Goal: Task Accomplishment & Management: Manage account settings

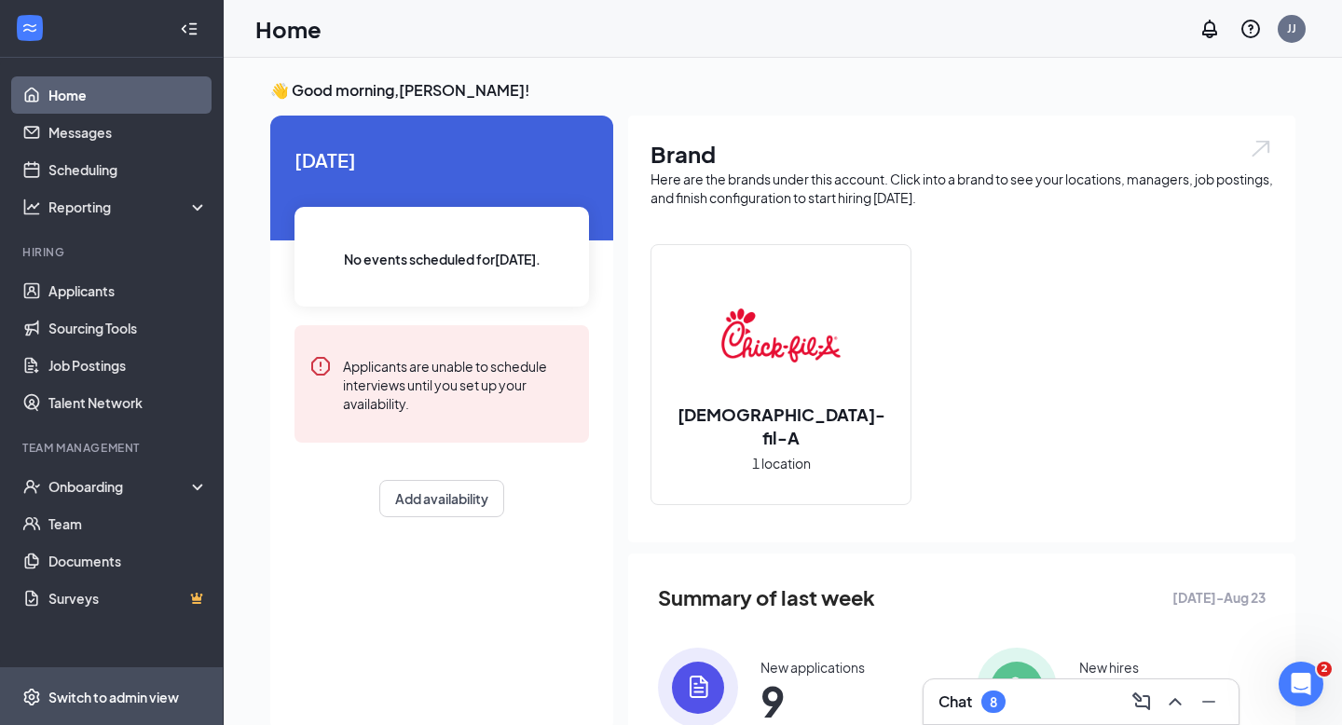
click at [119, 684] on span "Switch to admin view" at bounding box center [127, 696] width 159 height 57
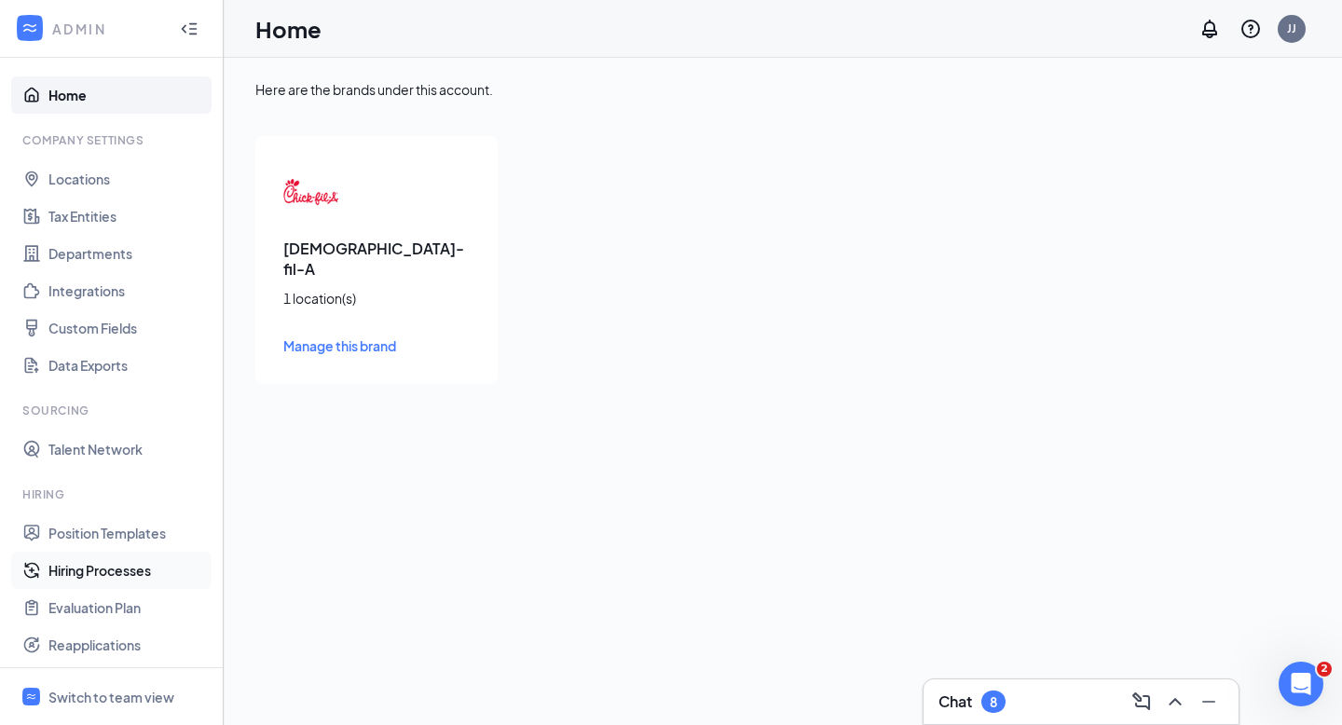
click at [121, 568] on link "Hiring Processes" at bounding box center [127, 570] width 159 height 37
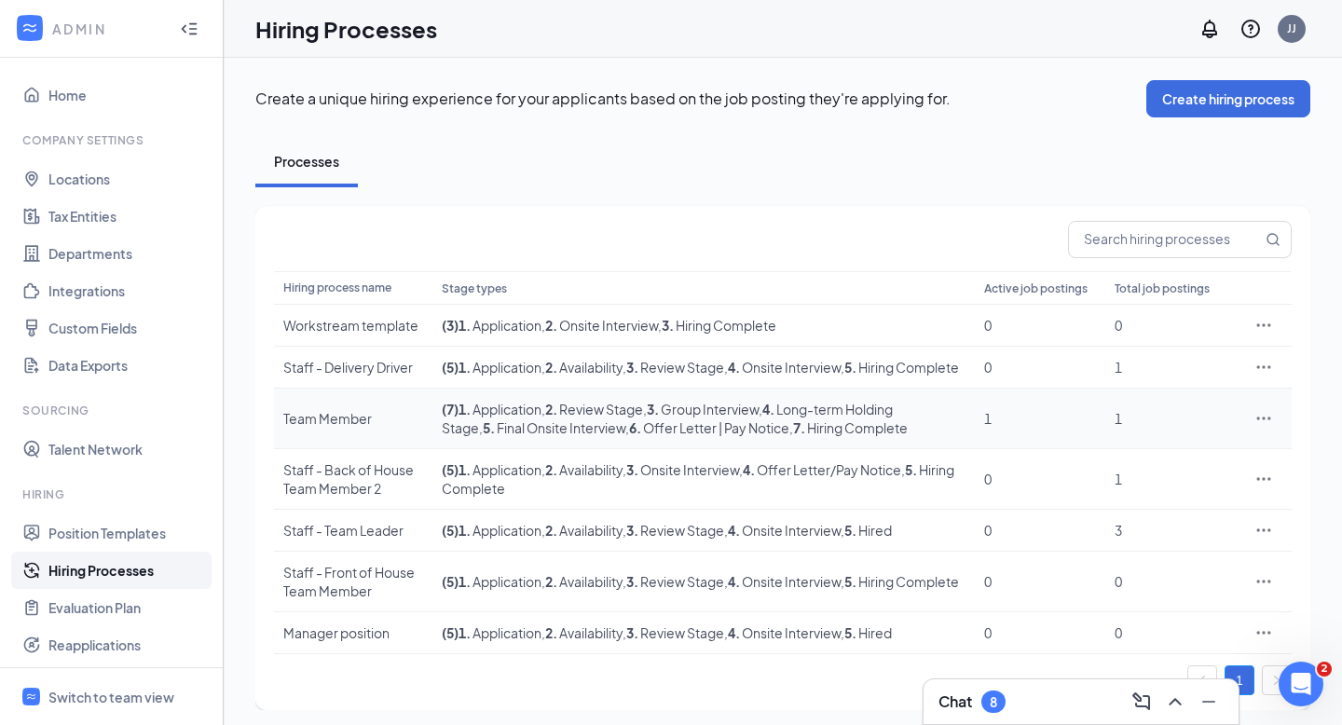
click at [521, 436] on span ", 5 . Final Onsite Interview" at bounding box center [552, 427] width 146 height 17
click at [1250, 428] on div at bounding box center [1263, 418] width 37 height 19
click at [1270, 428] on icon "Ellipses" at bounding box center [1263, 418] width 19 height 19
click at [1151, 477] on span "Edit" at bounding box center [1178, 475] width 160 height 20
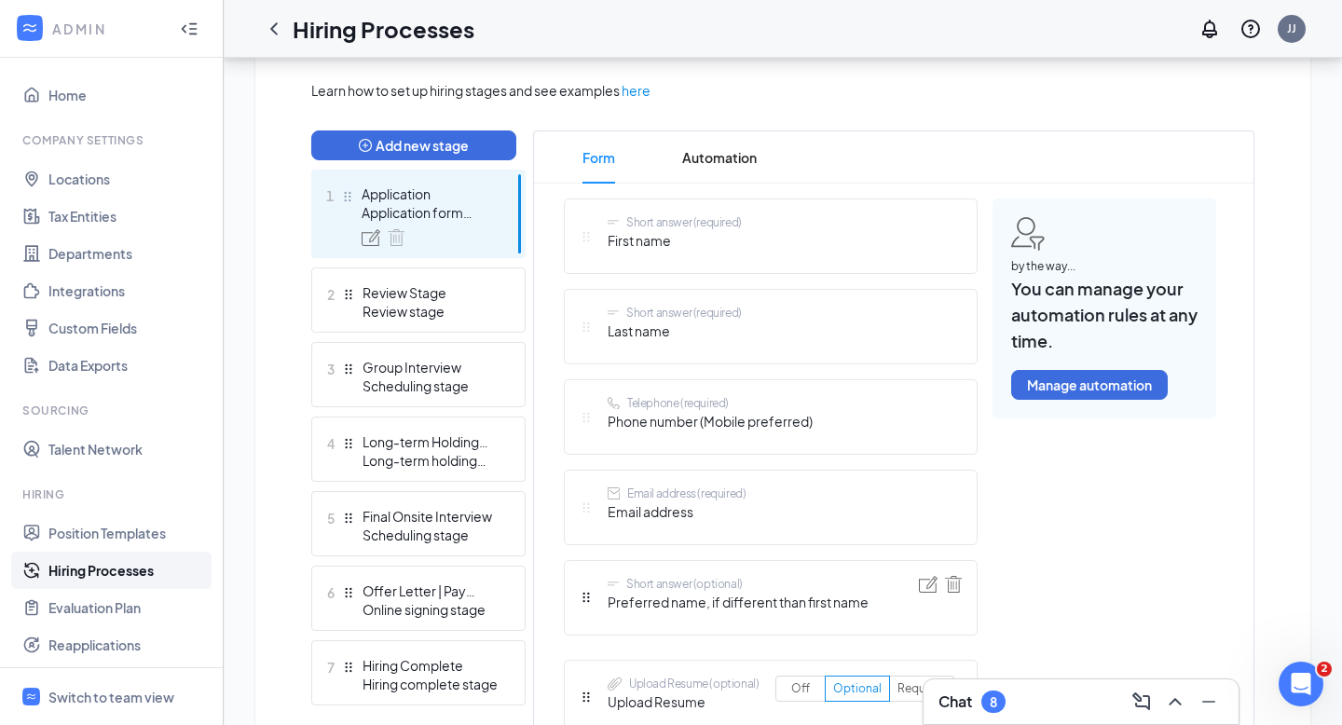
scroll to position [431, 0]
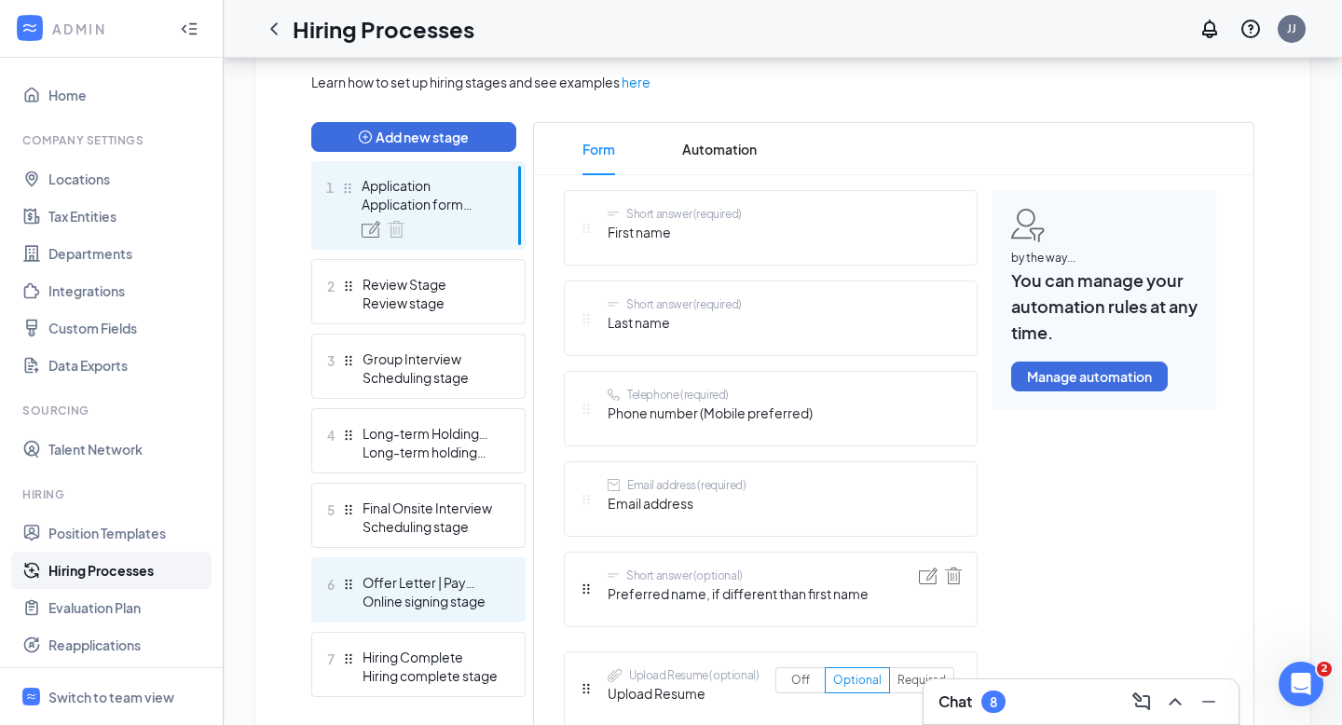
click at [403, 581] on div "Offer Letter | Pay Notice" at bounding box center [430, 582] width 136 height 19
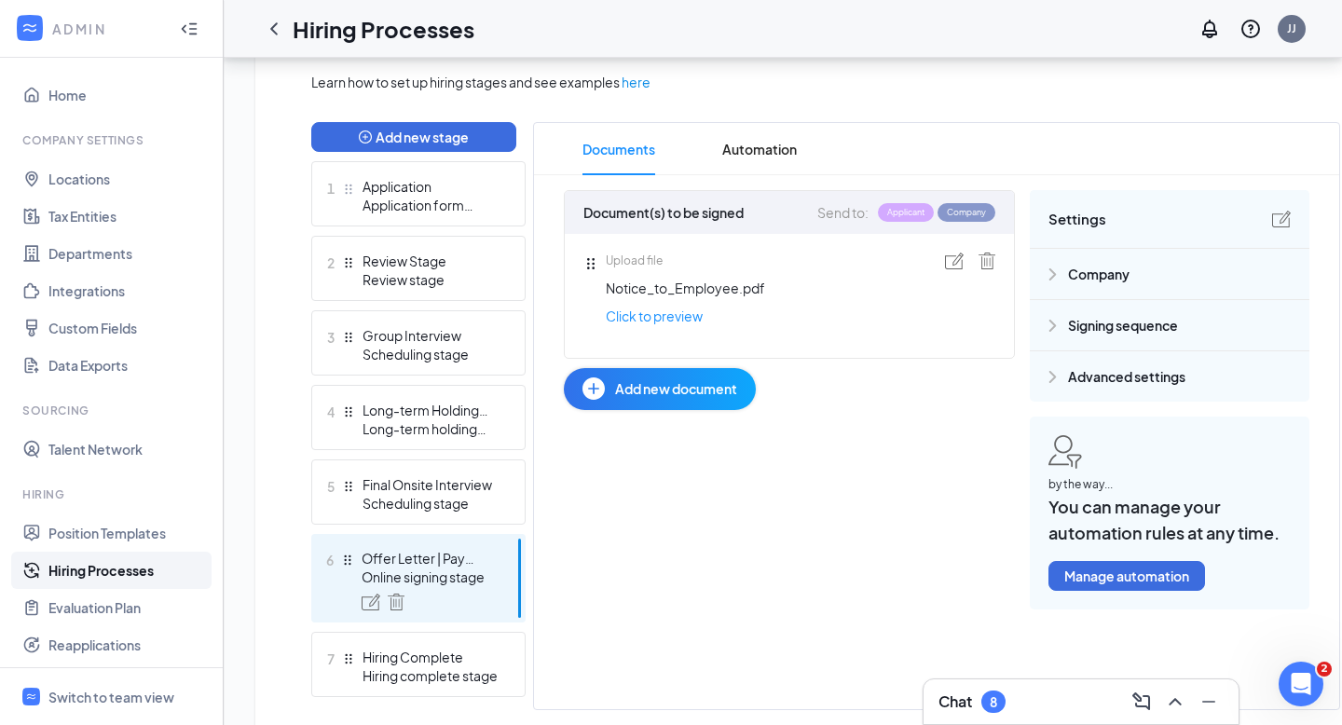
click at [1074, 322] on span "Signing sequence" at bounding box center [1123, 325] width 110 height 20
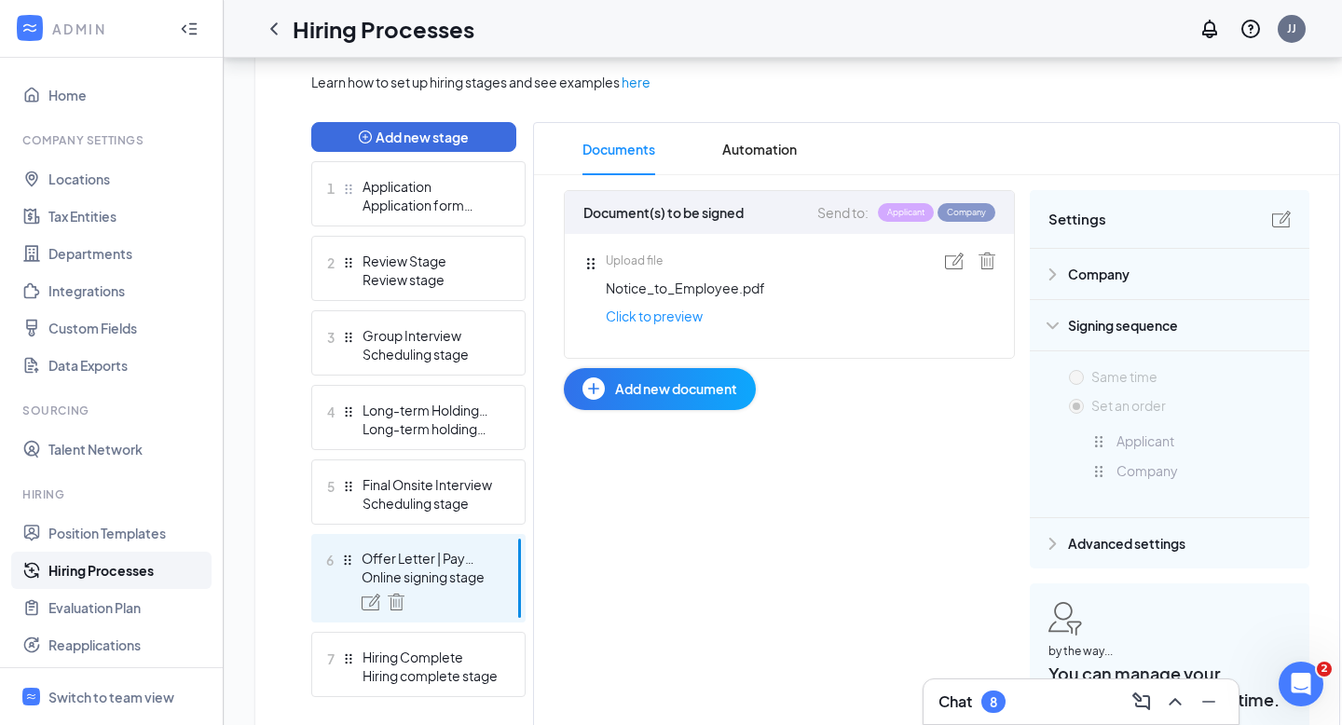
click at [1281, 220] on img at bounding box center [1281, 219] width 19 height 17
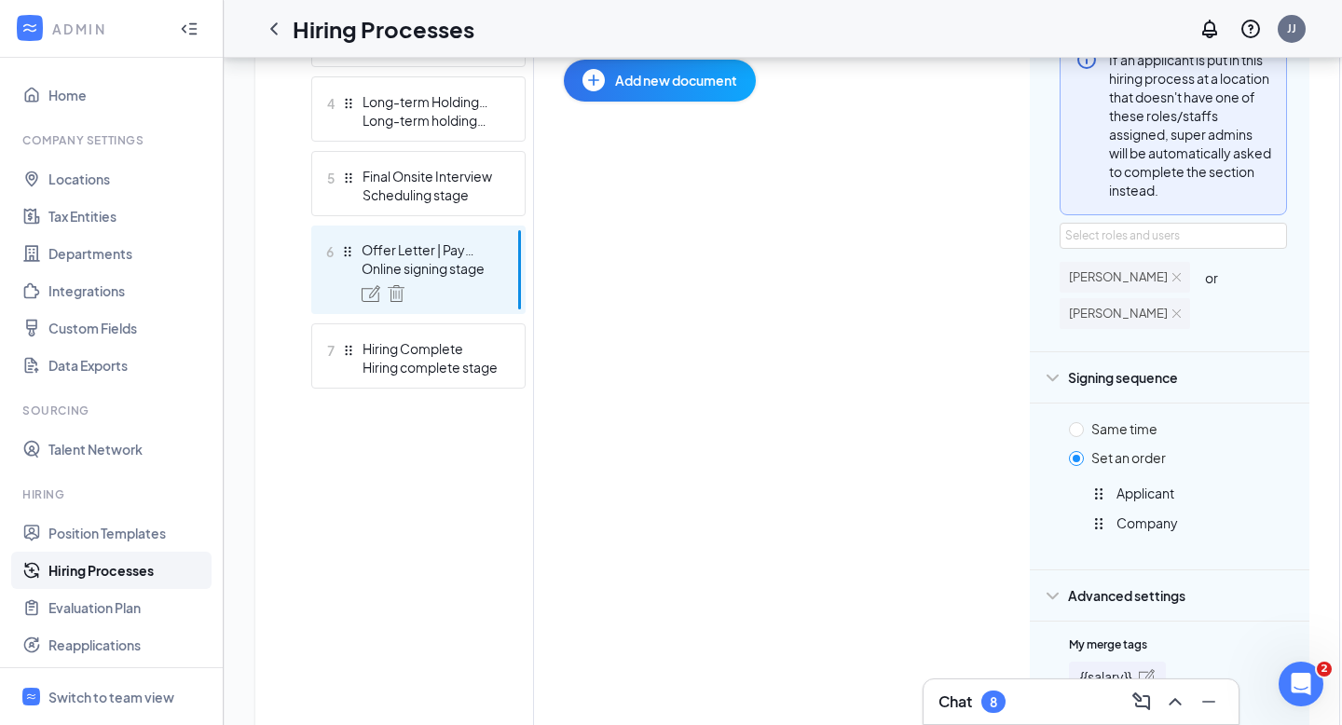
scroll to position [744, 0]
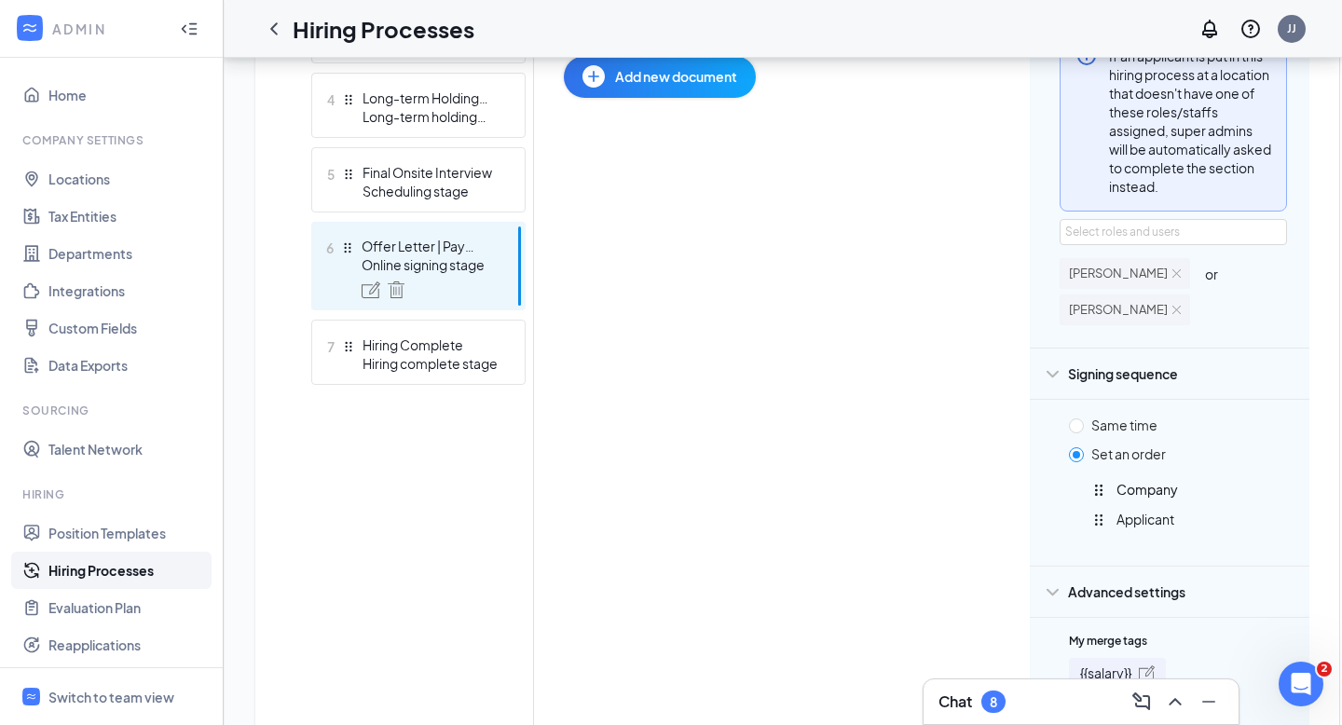
drag, startPoint x: 1099, startPoint y: 522, endPoint x: 1096, endPoint y: 485, distance: 36.5
click at [1096, 485] on div "Applicant Company Company To pick up a draggable item, press the space bar. Whi…" at bounding box center [1196, 510] width 211 height 63
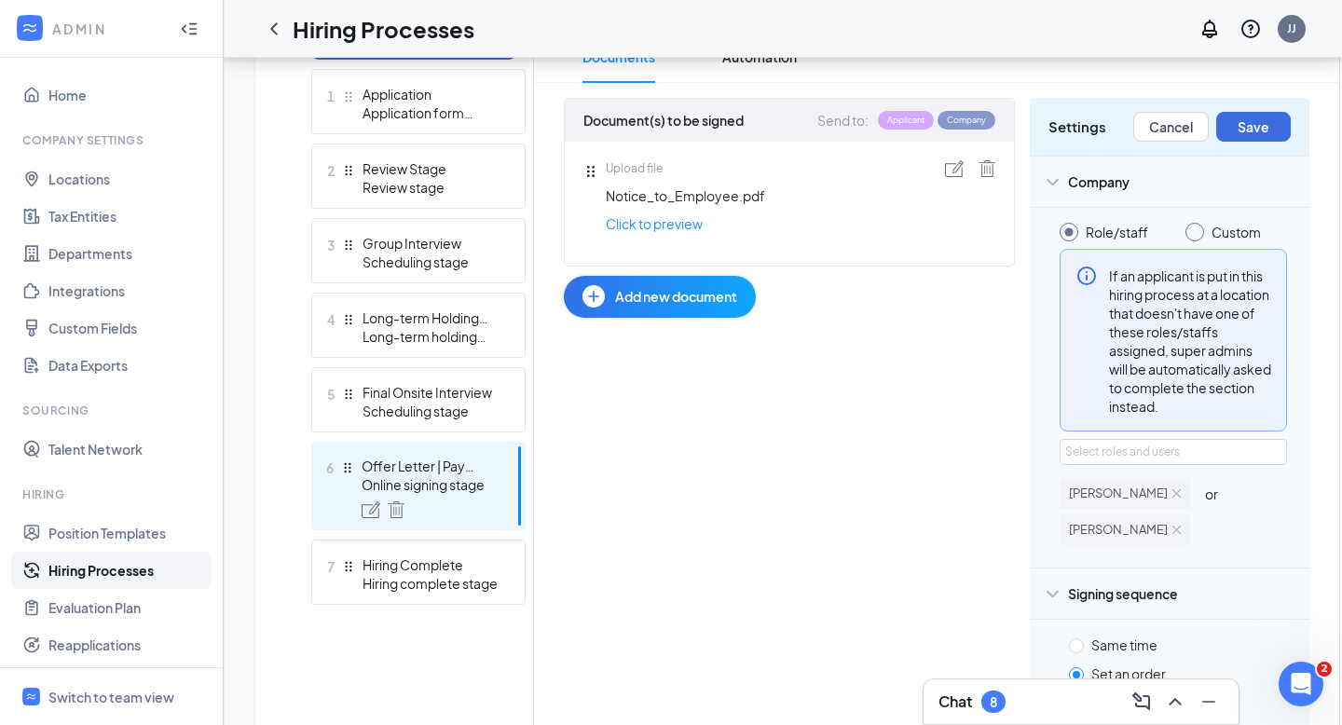
scroll to position [509, 0]
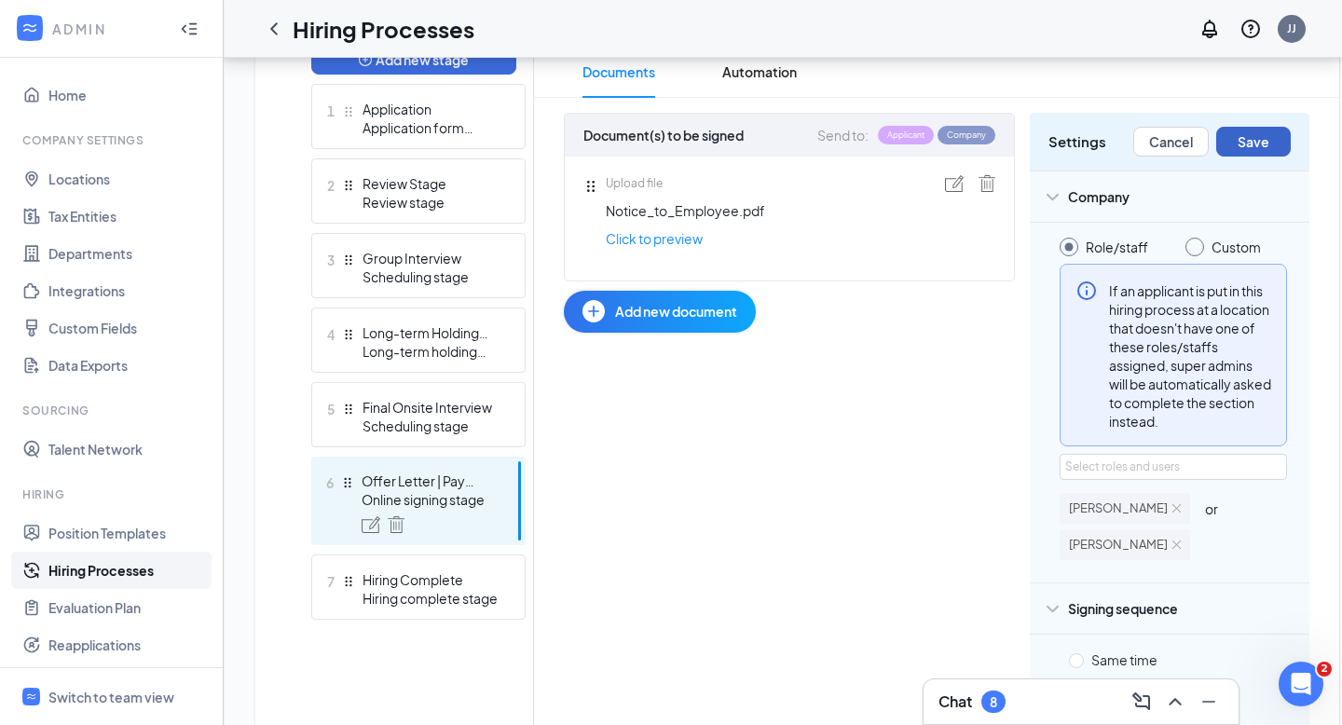
click at [1256, 148] on button "Save" at bounding box center [1253, 142] width 75 height 30
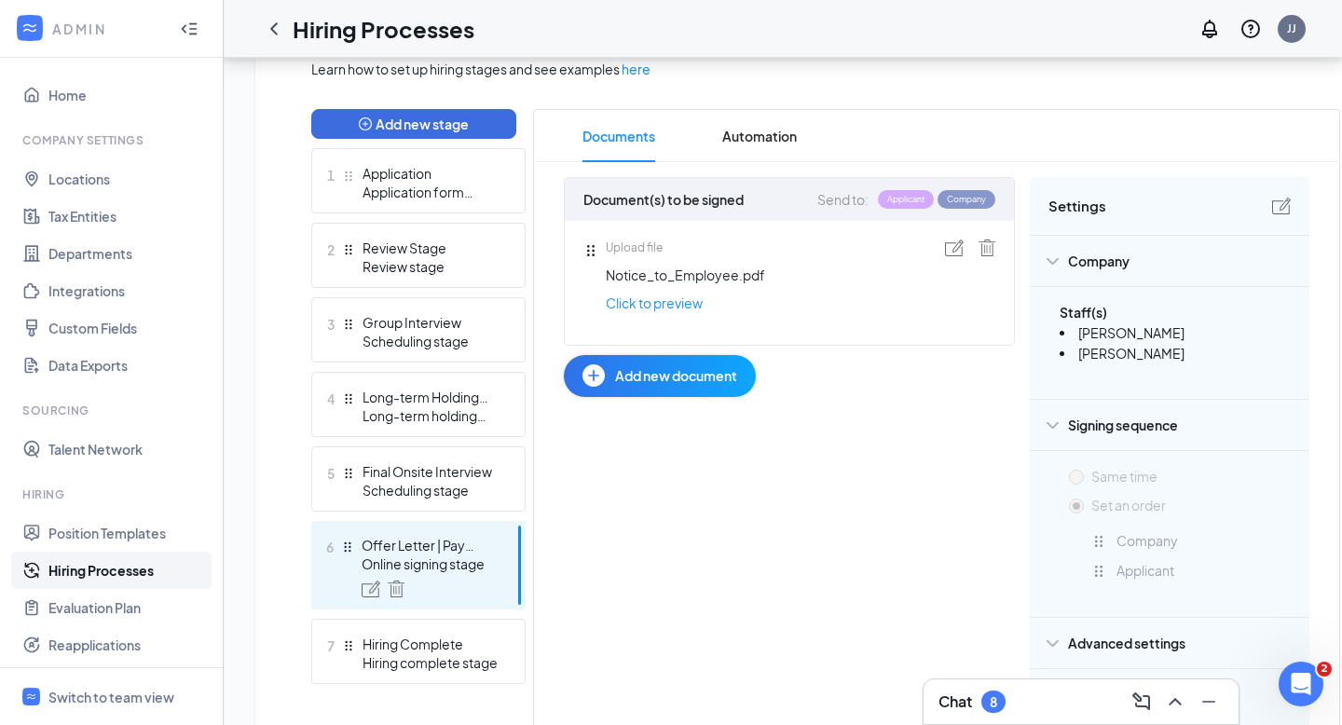
scroll to position [443, 0]
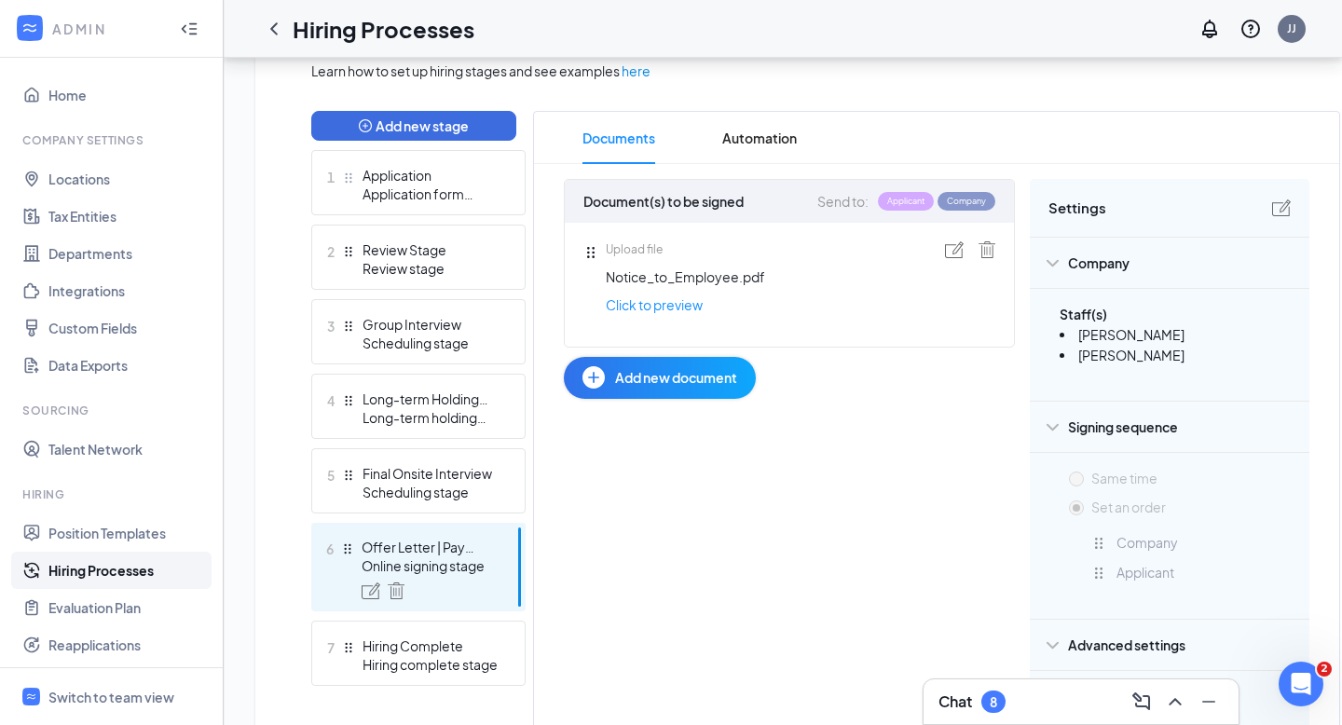
click at [757, 527] on div "Document(s) to be signed Send to: Applicant Company Upload file Notice_to_Emplo…" at bounding box center [936, 594] width 745 height 830
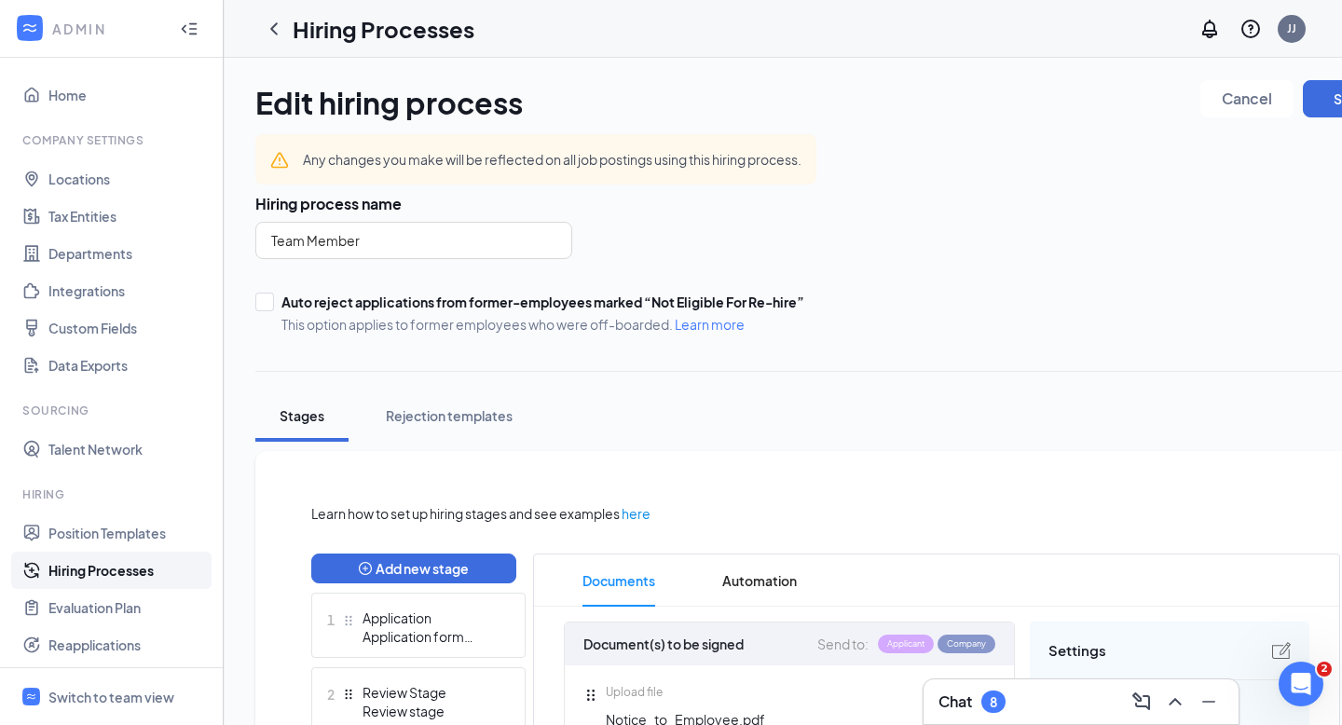
click at [112, 126] on ul "Home Company Settings Locations Tax Entities Departments Integrations Custom Fi…" at bounding box center [111, 467] width 223 height 818
click at [80, 100] on link "Home" at bounding box center [127, 94] width 159 height 37
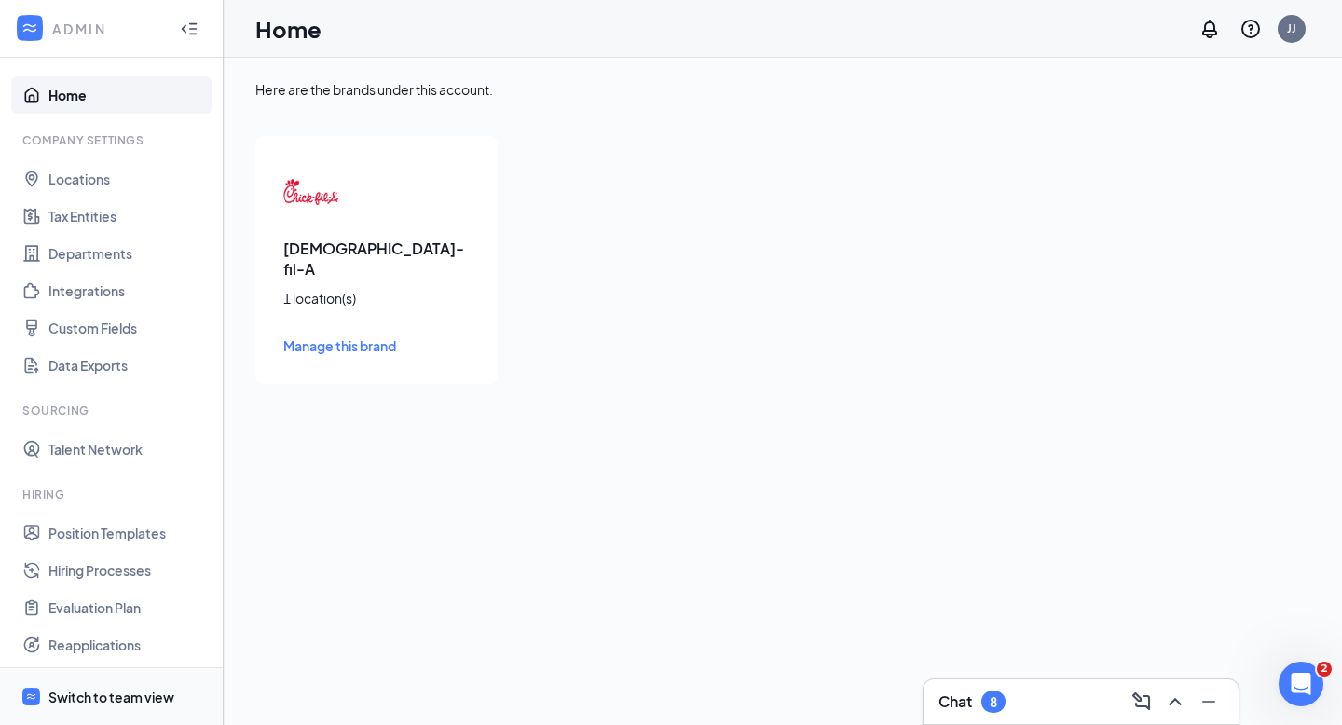
click at [105, 684] on span "Switch to team view" at bounding box center [127, 696] width 159 height 57
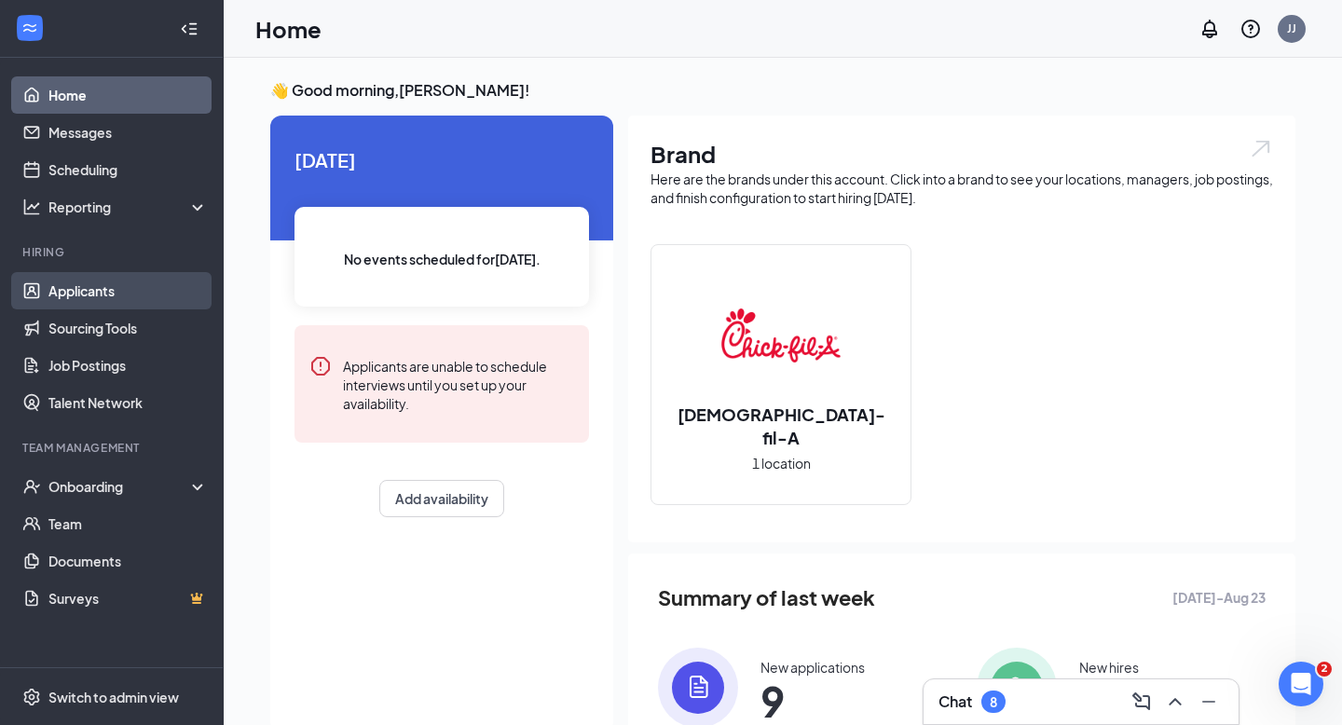
click at [142, 289] on link "Applicants" at bounding box center [127, 290] width 159 height 37
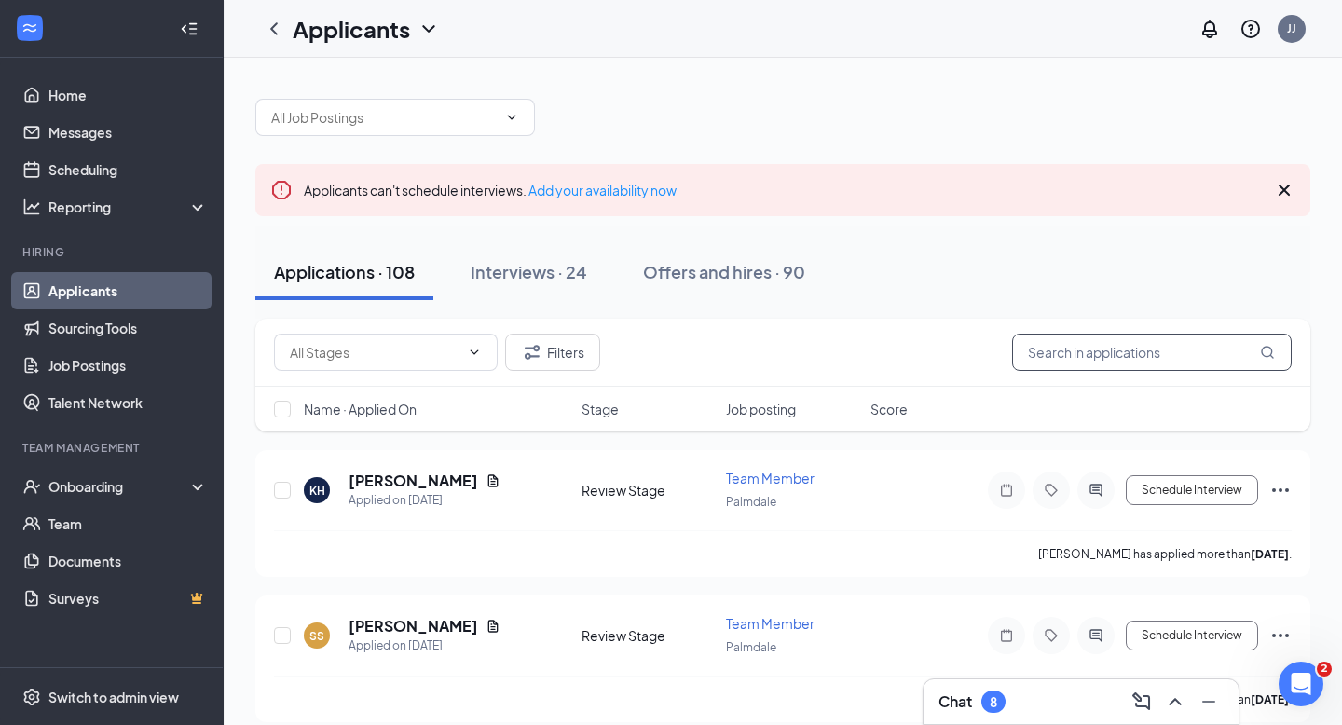
click at [1170, 362] on input "text" at bounding box center [1152, 352] width 280 height 37
type input "[PERSON_NAME]"
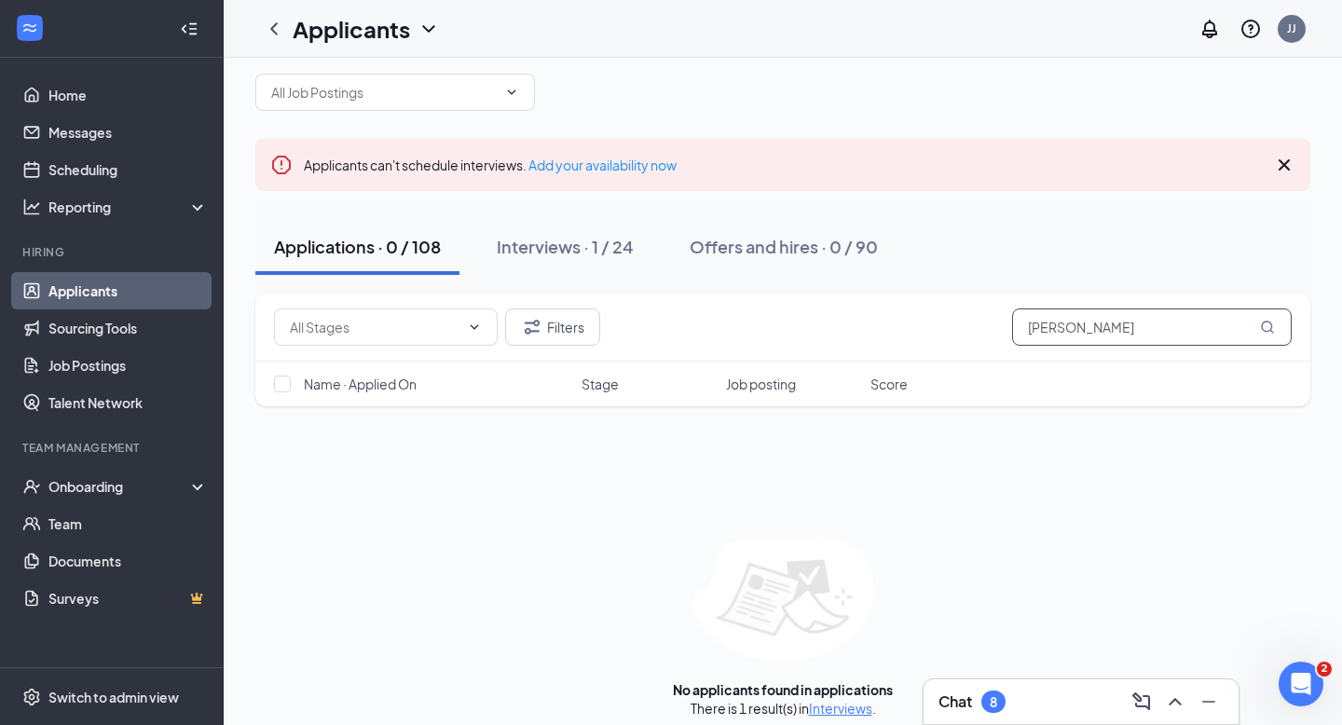
scroll to position [40, 0]
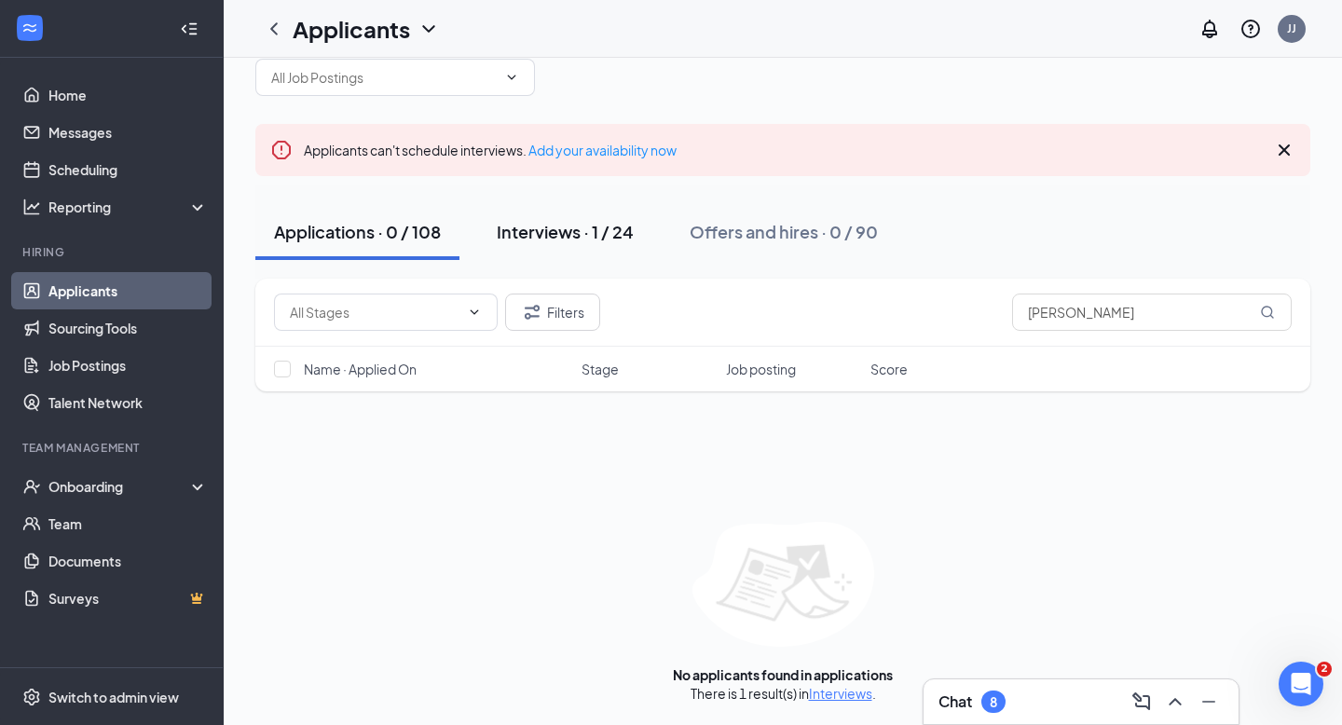
click at [614, 227] on div "Interviews · 1 / 24" at bounding box center [565, 231] width 137 height 23
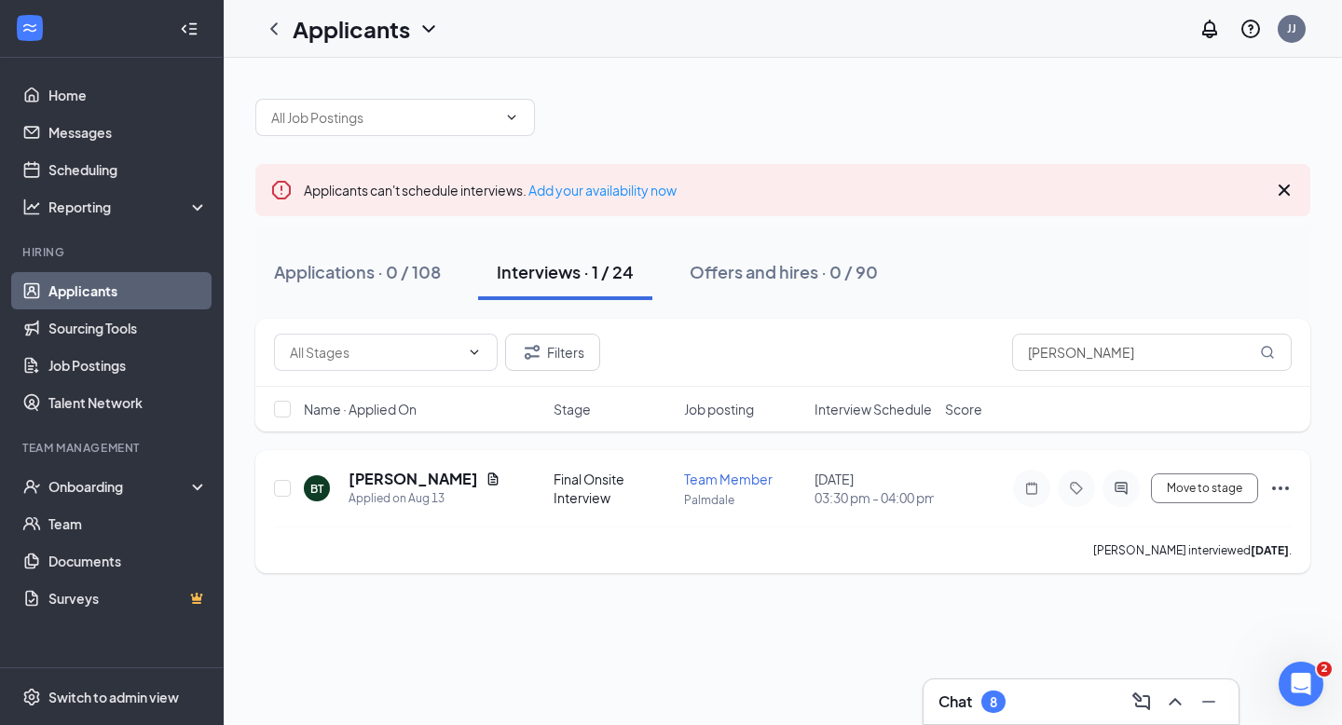
click at [605, 484] on div "Final Onsite Interview" at bounding box center [612, 488] width 119 height 37
click at [1226, 489] on span "Move to stage" at bounding box center [1204, 488] width 75 height 13
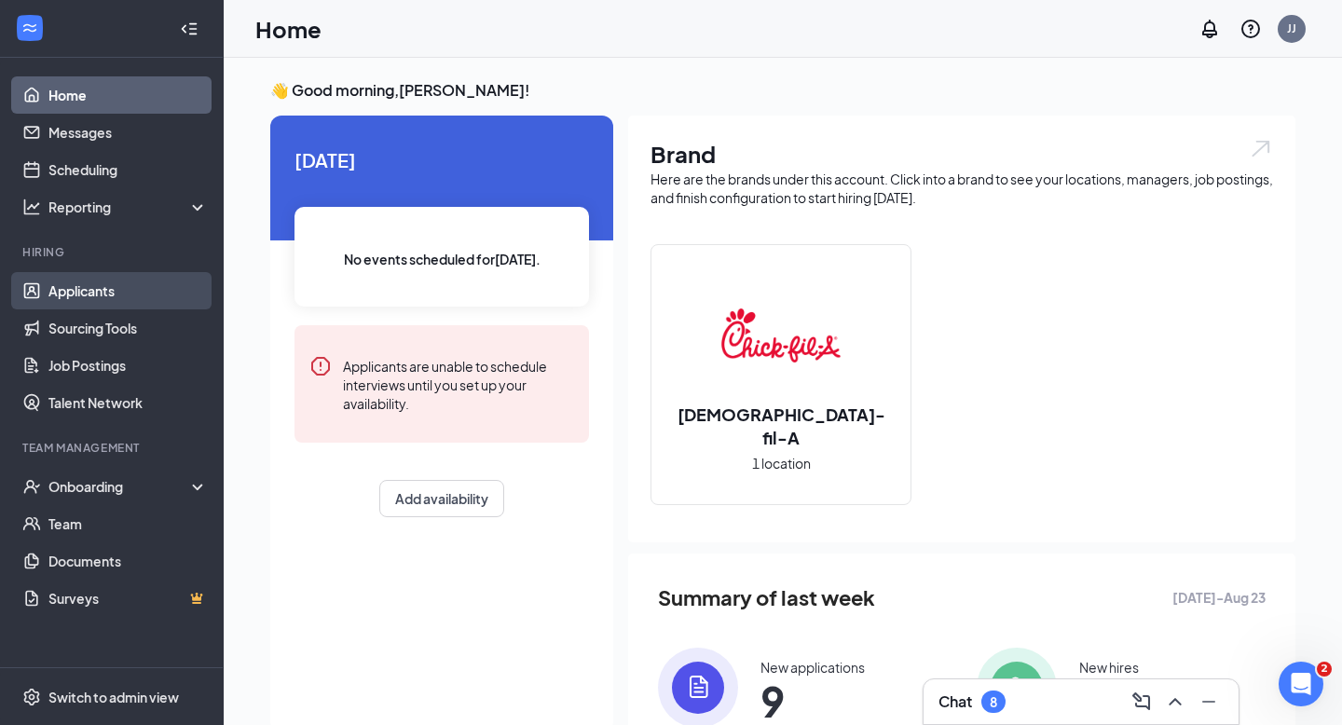
click at [120, 293] on link "Applicants" at bounding box center [127, 290] width 159 height 37
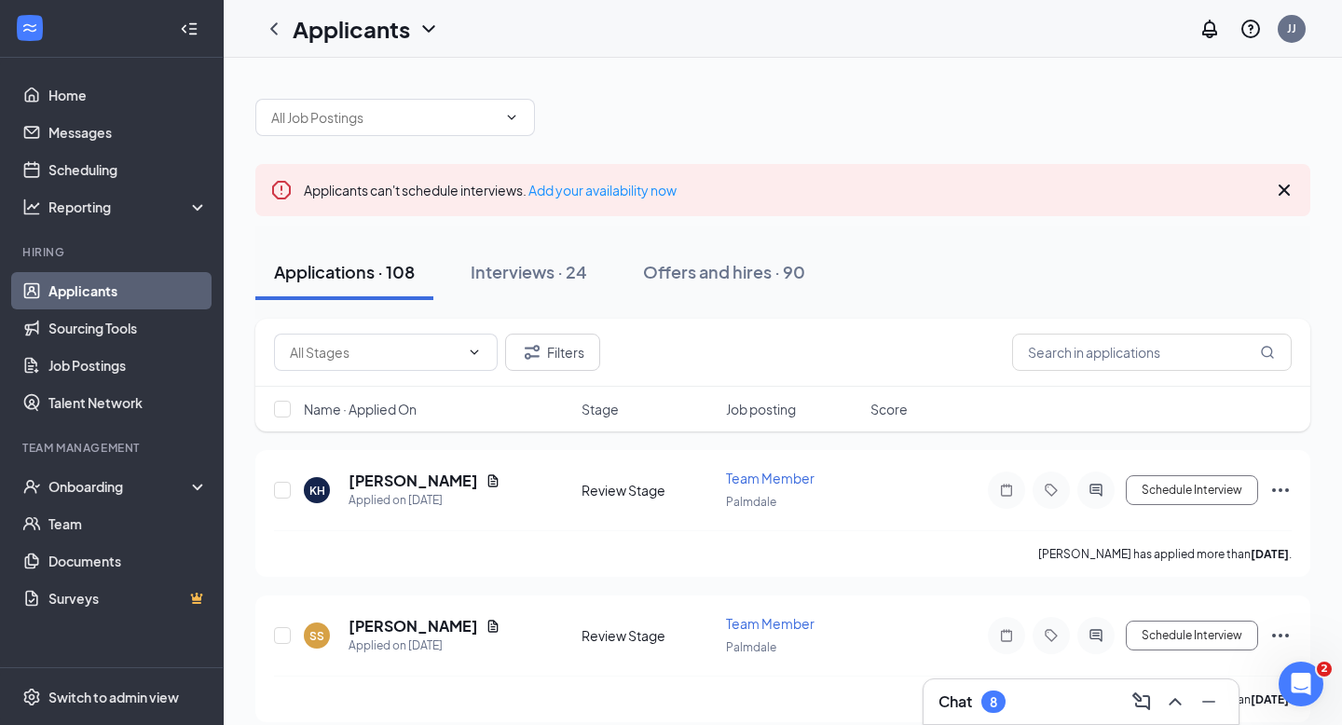
click at [145, 657] on ul "Home Messages Scheduling Reporting Hiring Applicants Sourcing Tools Job Posting…" at bounding box center [111, 362] width 223 height 609
click at [145, 677] on span "Switch to admin view" at bounding box center [127, 696] width 159 height 57
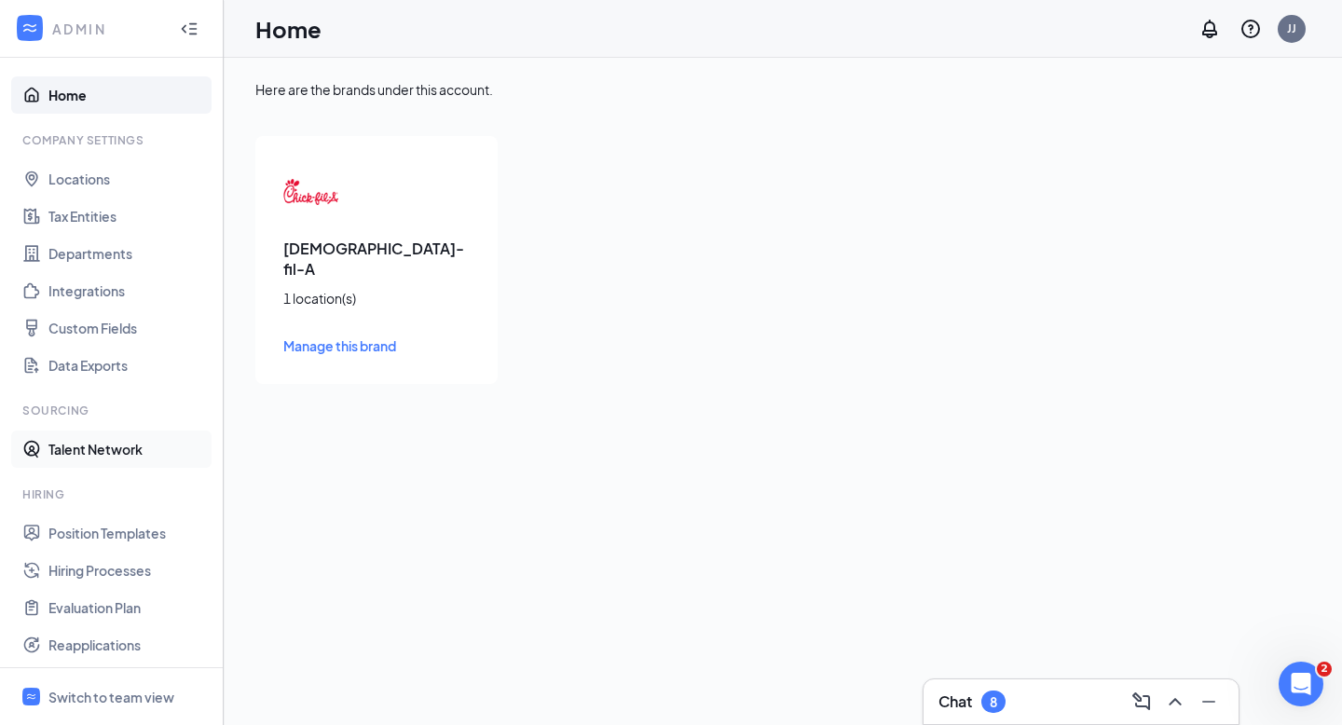
click at [140, 453] on link "Talent Network" at bounding box center [127, 448] width 159 height 37
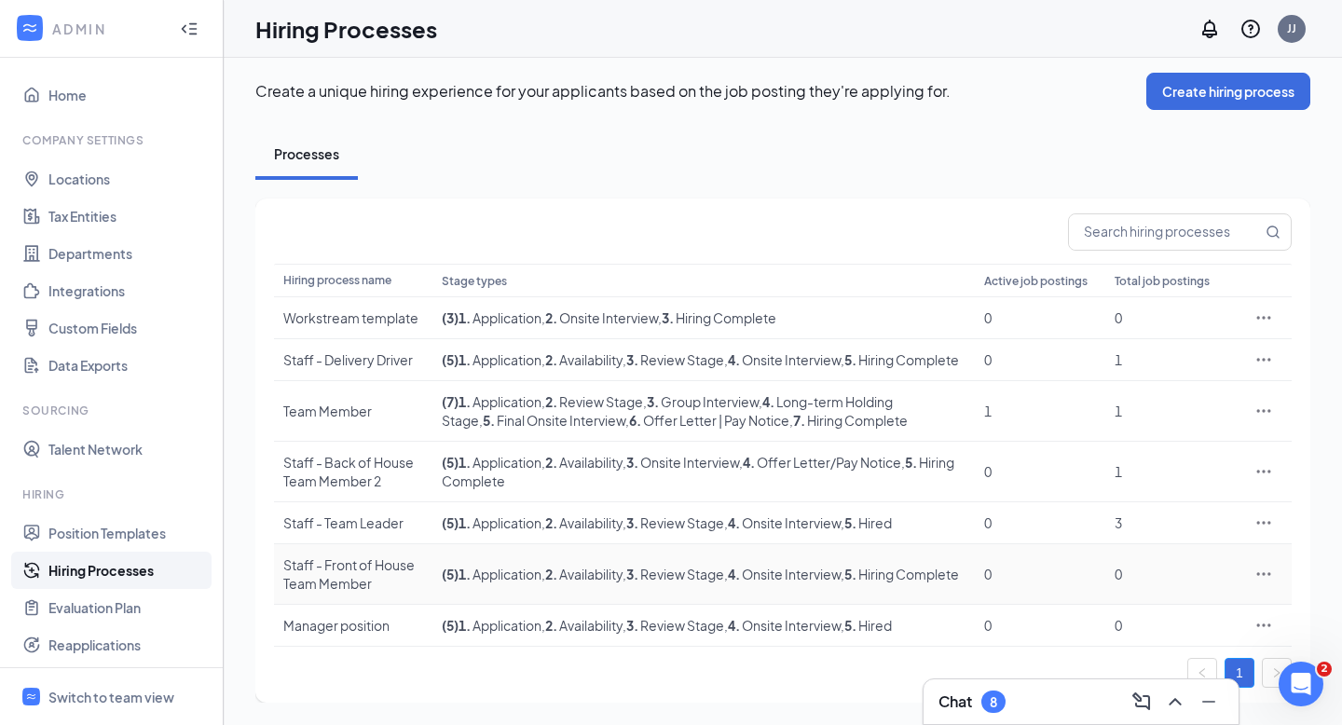
scroll to position [12, 0]
click at [528, 425] on td "( 7 ) 1 . Application , 2 . Review Stage , 3 . Group Interview , 4 . Long-term …" at bounding box center [703, 411] width 542 height 61
click at [1258, 420] on icon "Ellipses" at bounding box center [1263, 411] width 19 height 19
click at [1112, 464] on span "Edit" at bounding box center [1110, 467] width 24 height 17
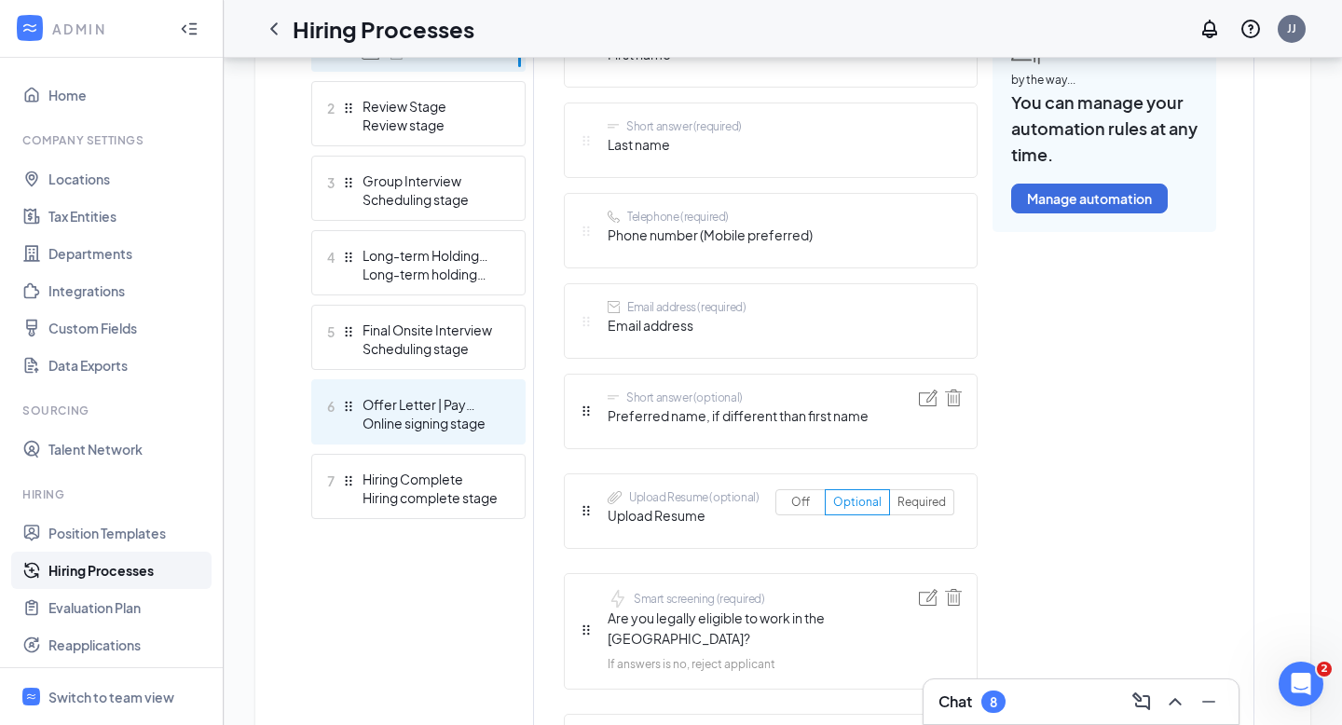
click at [427, 414] on div "Online signing stage" at bounding box center [430, 423] width 136 height 19
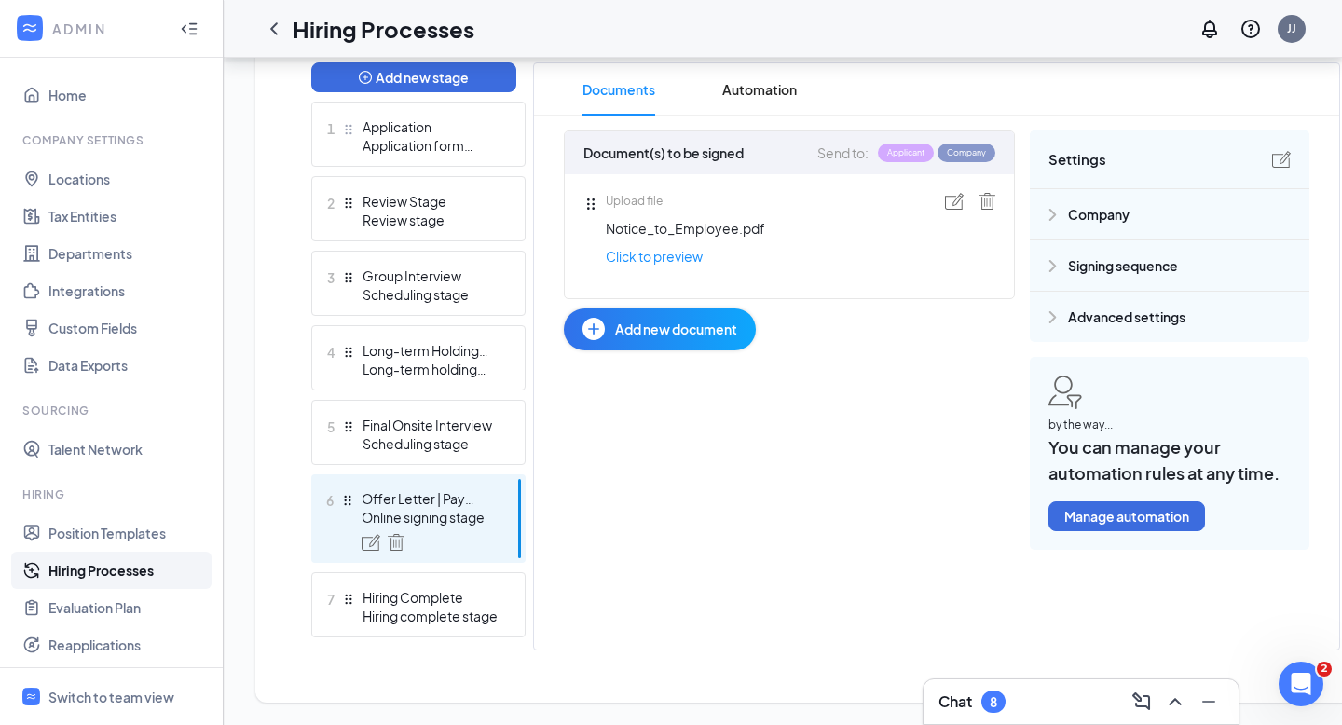
scroll to position [491, 0]
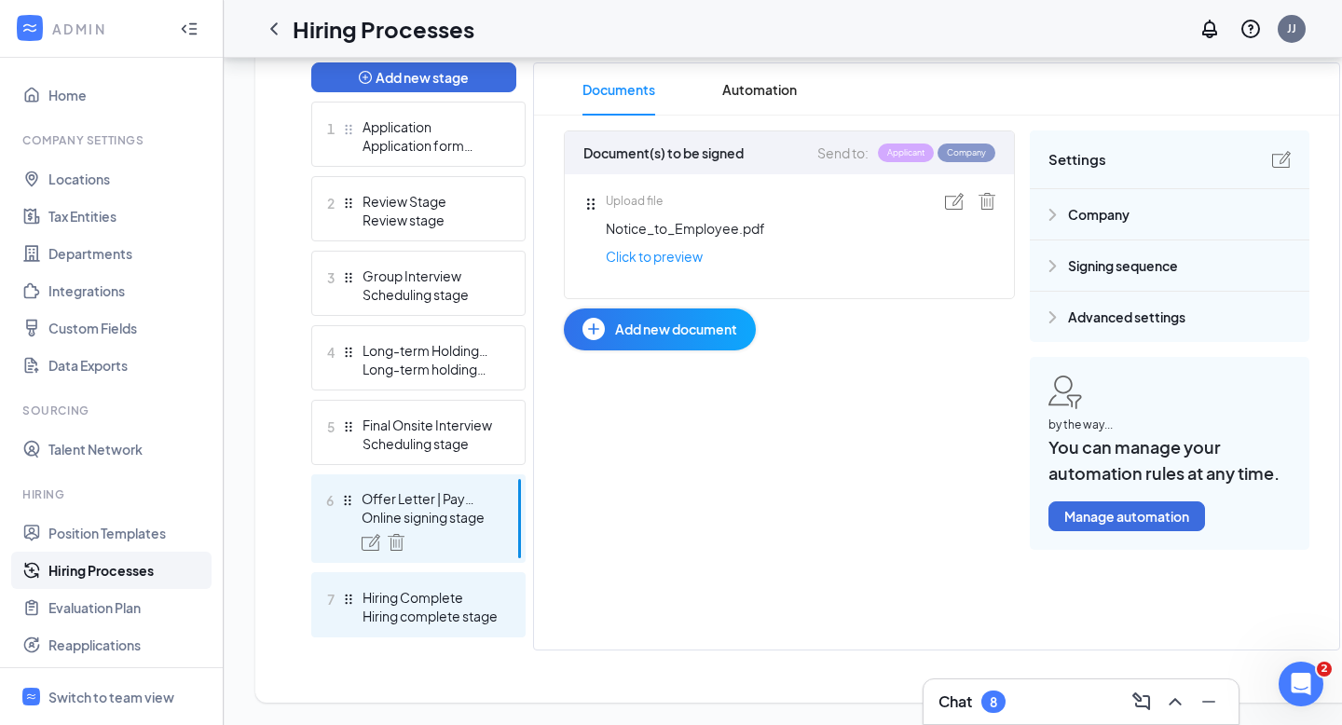
click at [453, 625] on div "7 Hiring Complete Hiring complete stage" at bounding box center [418, 604] width 214 height 65
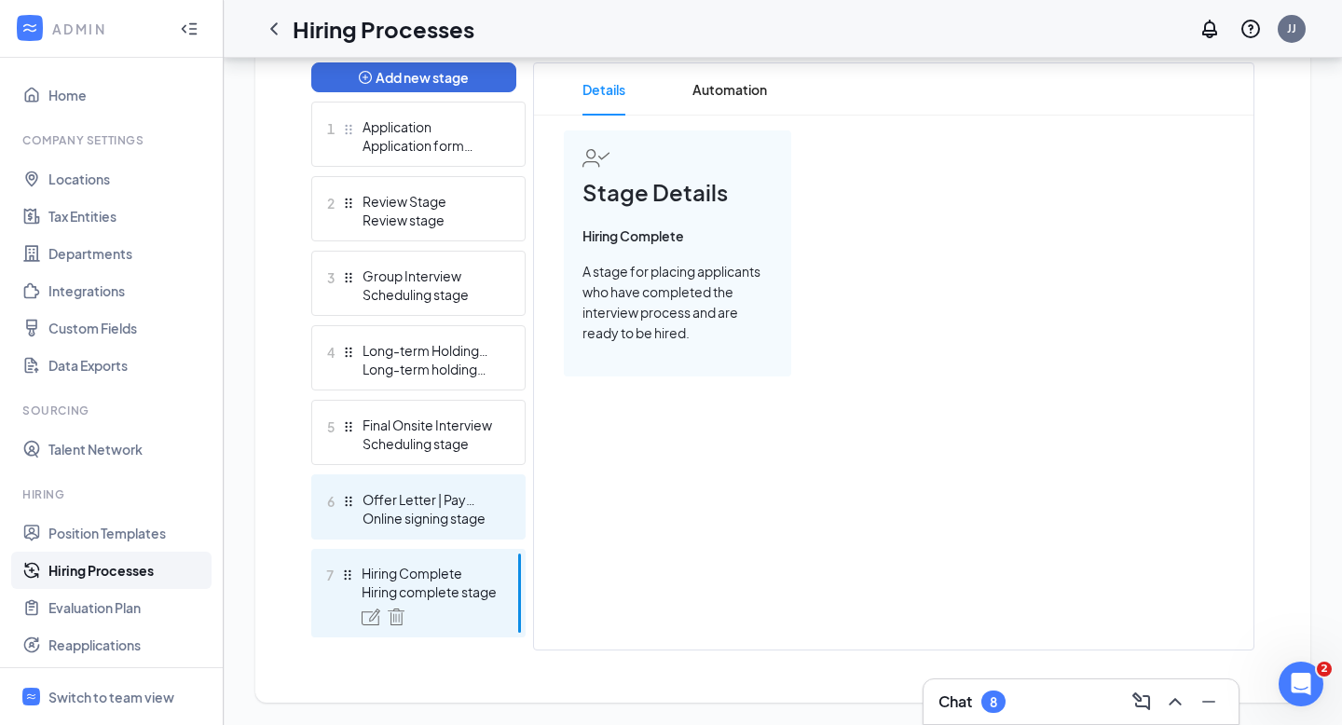
click at [422, 536] on div "6 Offer Letter | Pay Notice Online signing stage" at bounding box center [418, 506] width 214 height 65
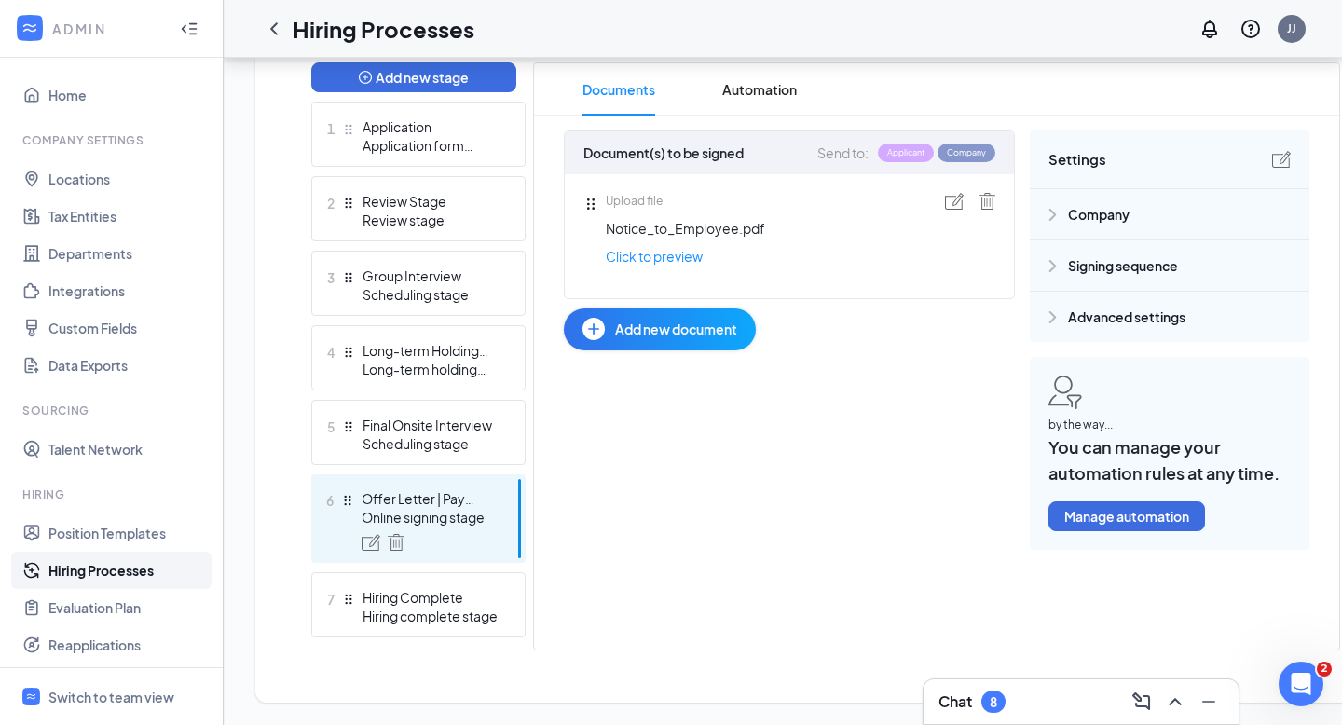
click at [1106, 208] on span "Company" at bounding box center [1098, 214] width 61 height 20
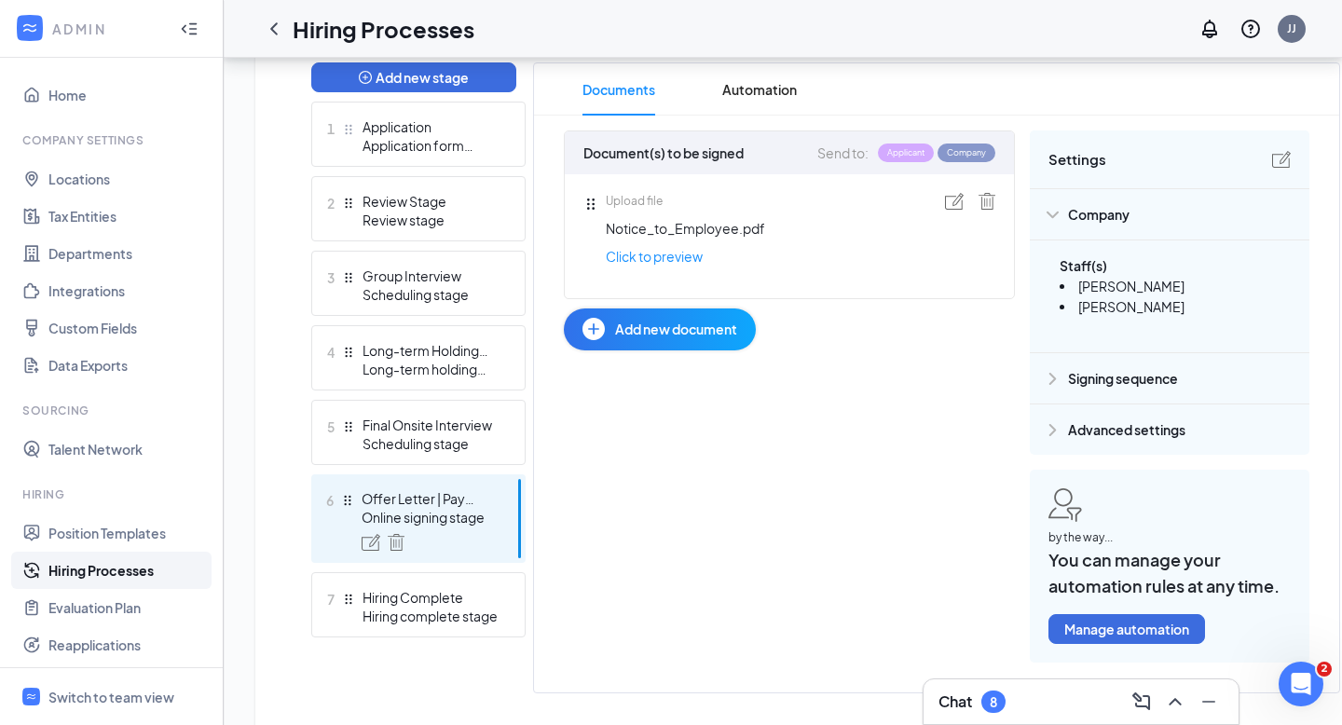
click at [1070, 374] on span "Signing sequence" at bounding box center [1123, 378] width 110 height 20
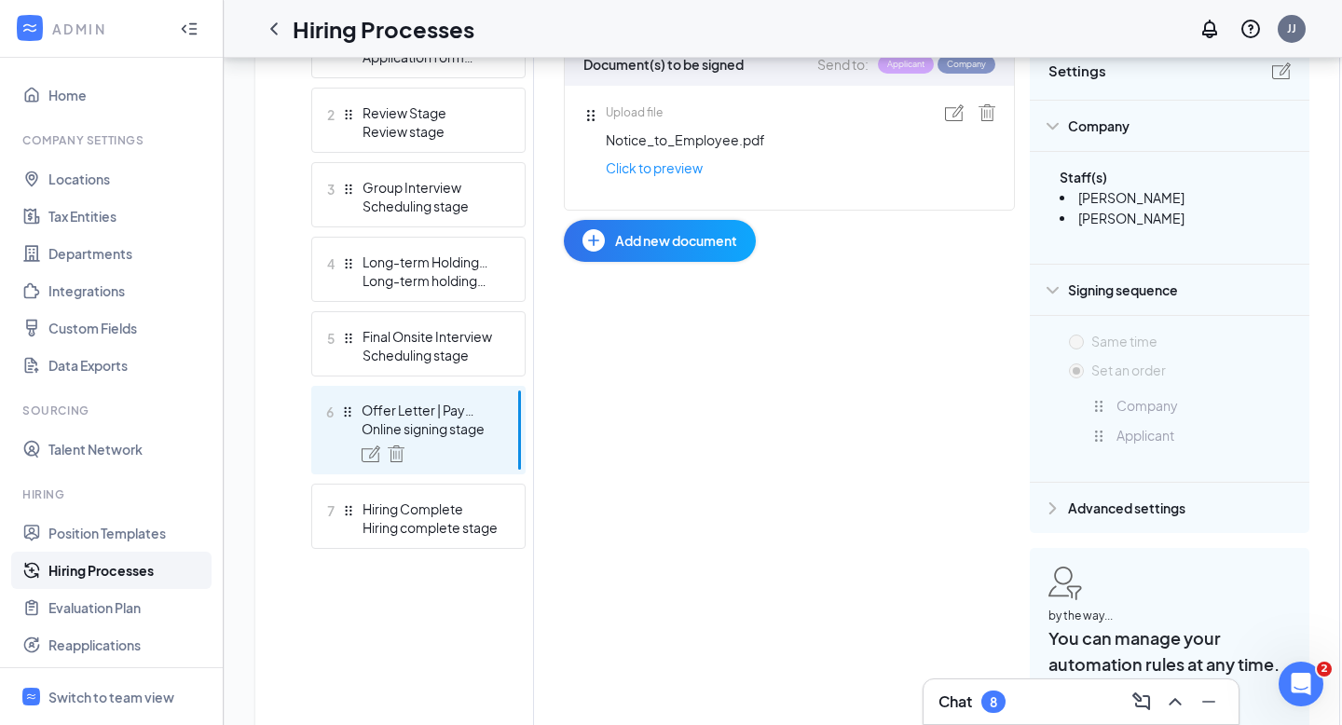
scroll to position [590, 0]
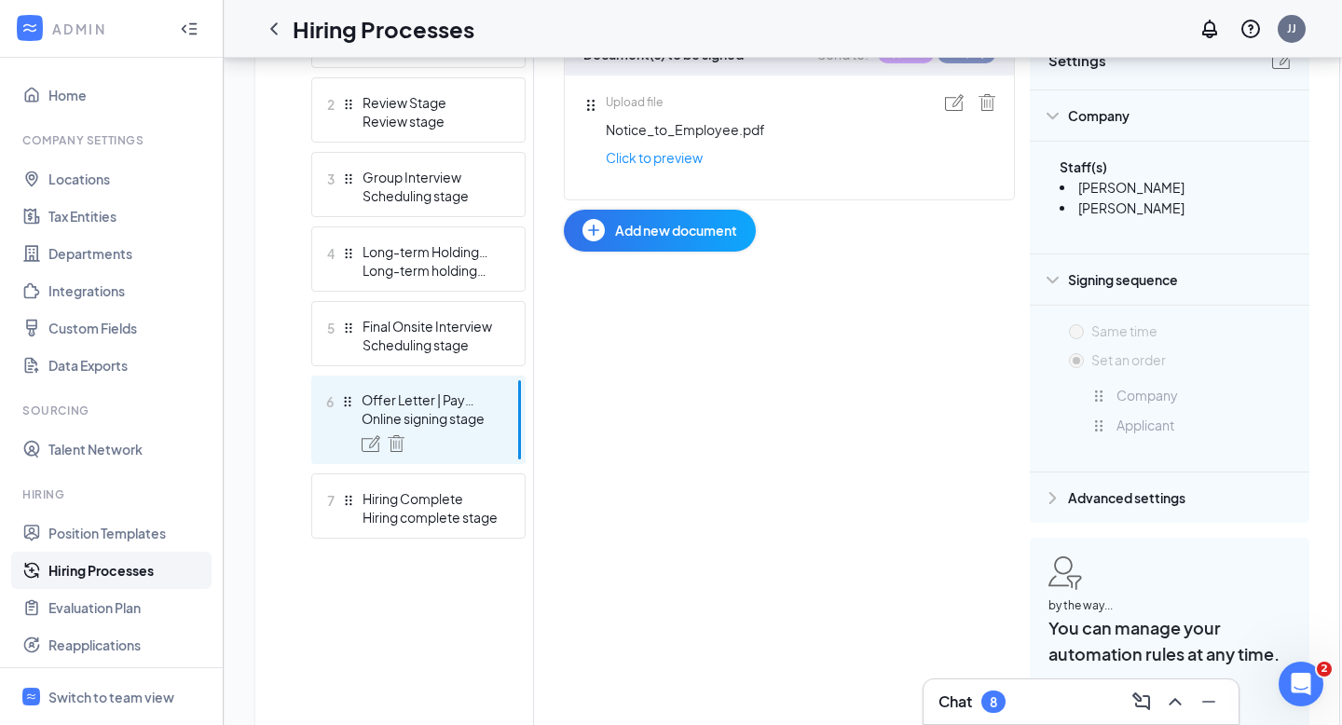
click at [1071, 481] on div "Advanced settings" at bounding box center [1170, 497] width 280 height 50
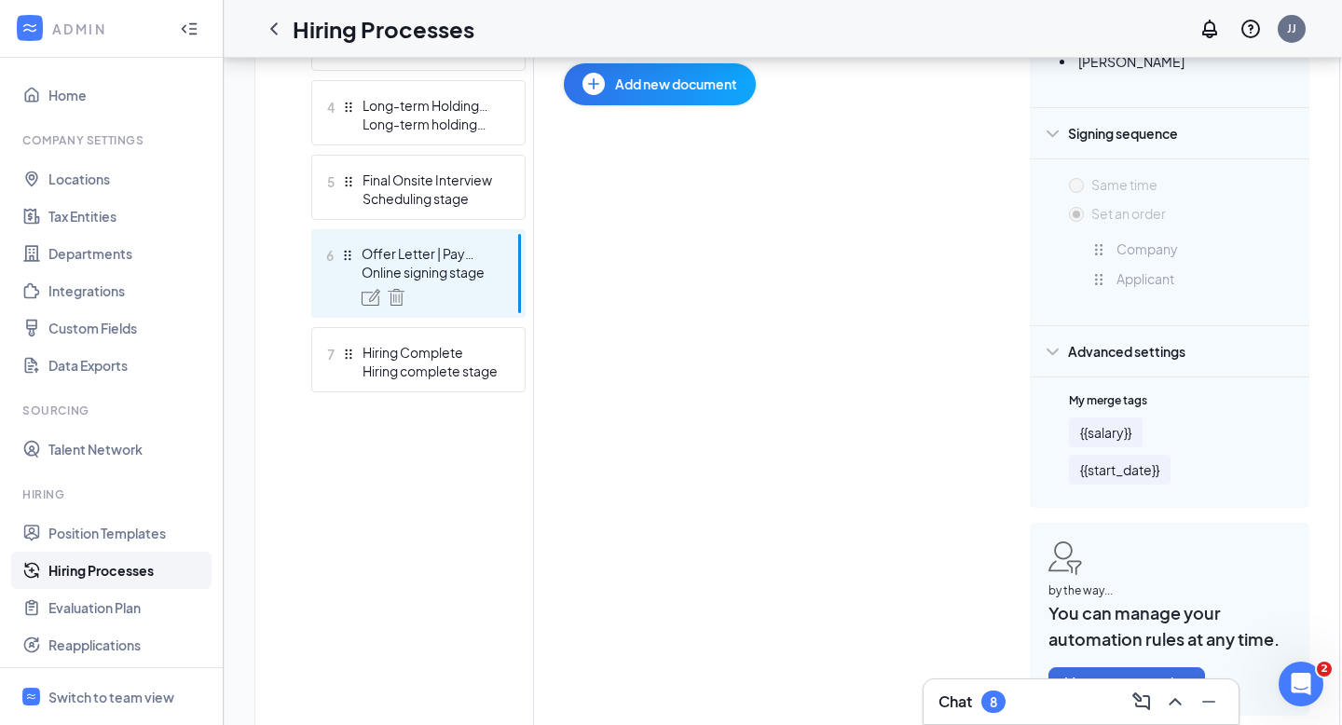
scroll to position [809, 0]
